Goal: Transaction & Acquisition: Purchase product/service

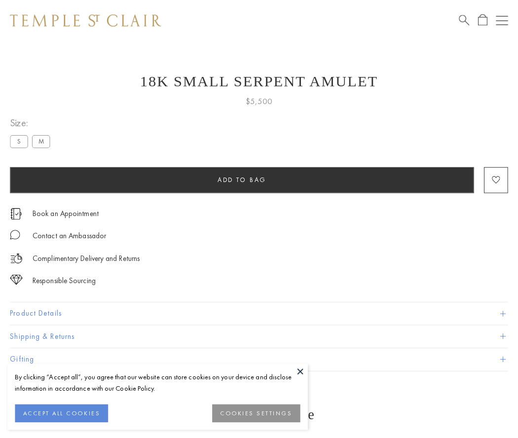
scroll to position [39, 0]
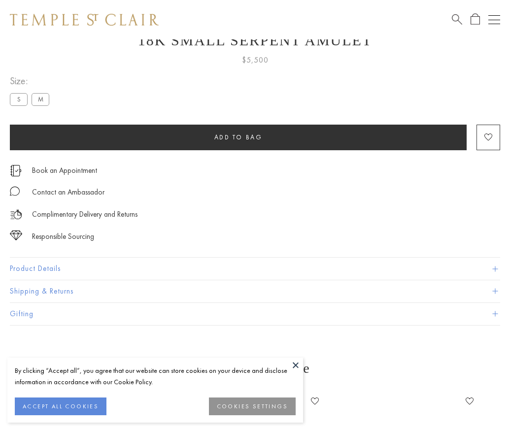
click at [238, 137] on span "Add to bag" at bounding box center [238, 137] width 48 height 8
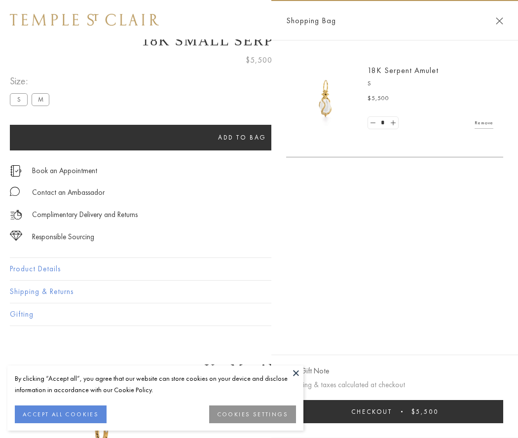
click at [394, 411] on button "Checkout $5,500" at bounding box center [394, 411] width 217 height 23
